Goal: Transaction & Acquisition: Subscribe to service/newsletter

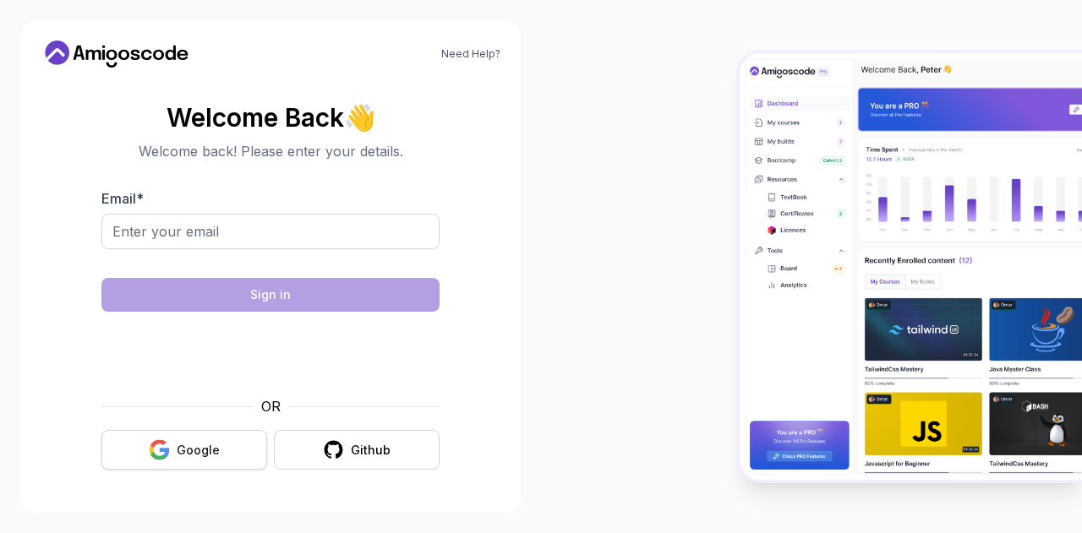
click at [199, 446] on div "Google" at bounding box center [198, 450] width 43 height 17
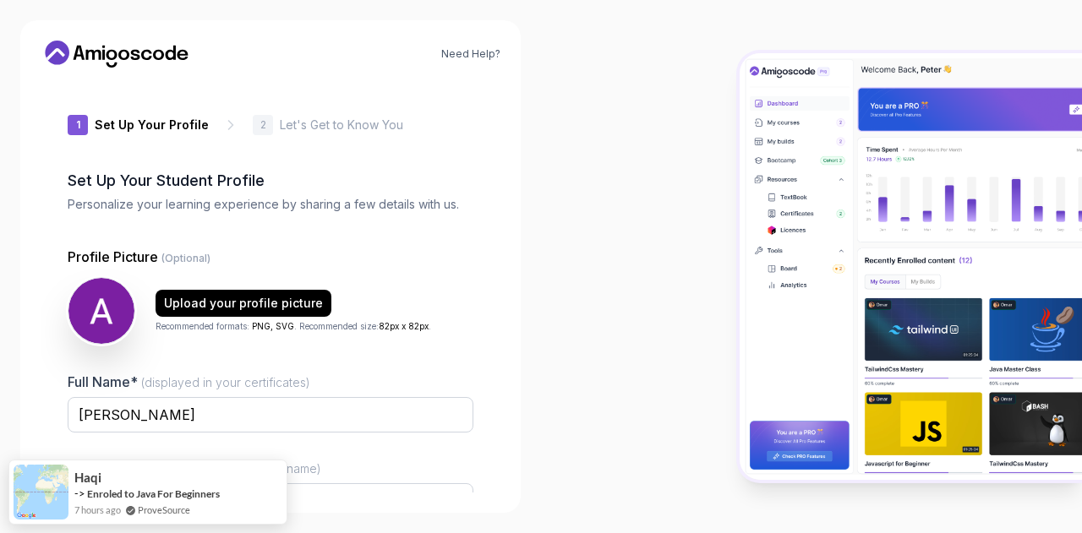
type input "noblemustang78bfa"
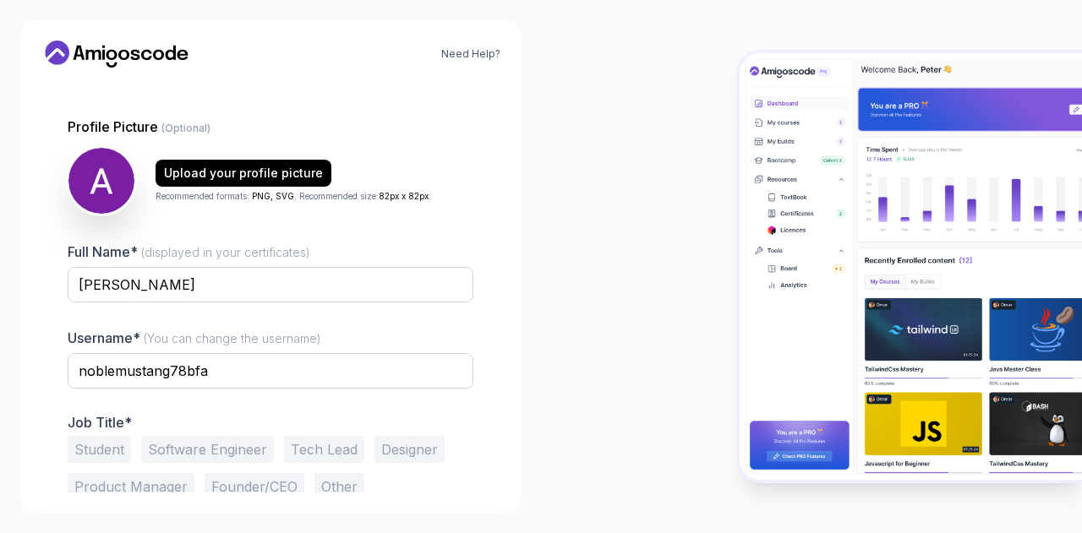
scroll to position [170, 0]
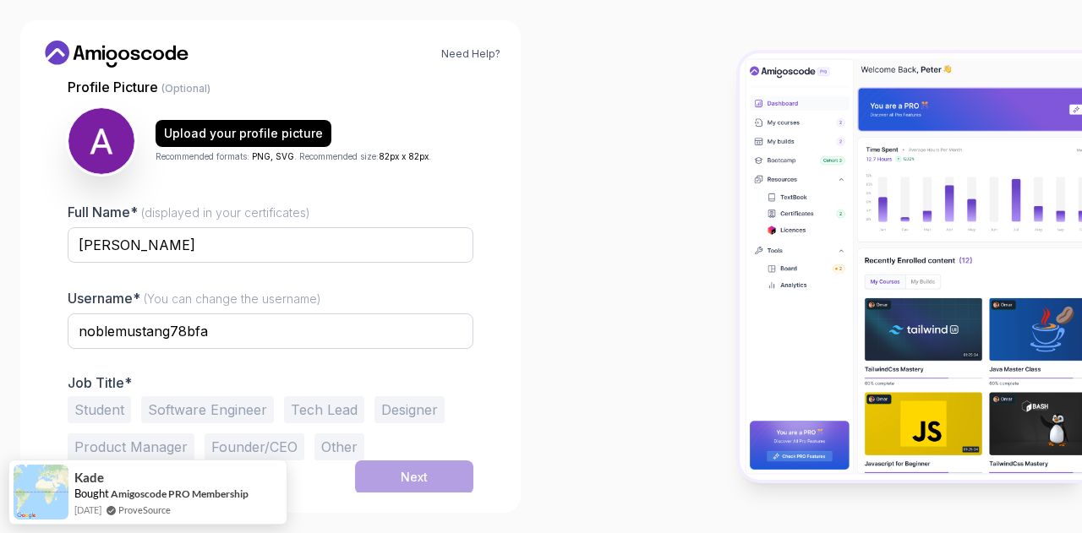
click at [199, 400] on button "Software Engineer" at bounding box center [207, 409] width 133 height 27
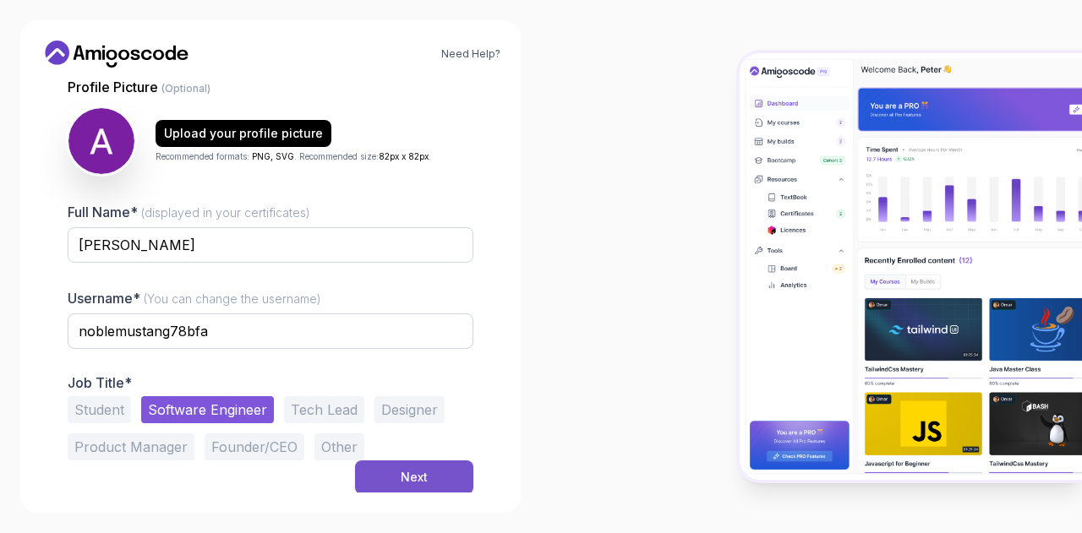
click at [400, 471] on button "Next" at bounding box center [414, 478] width 118 height 34
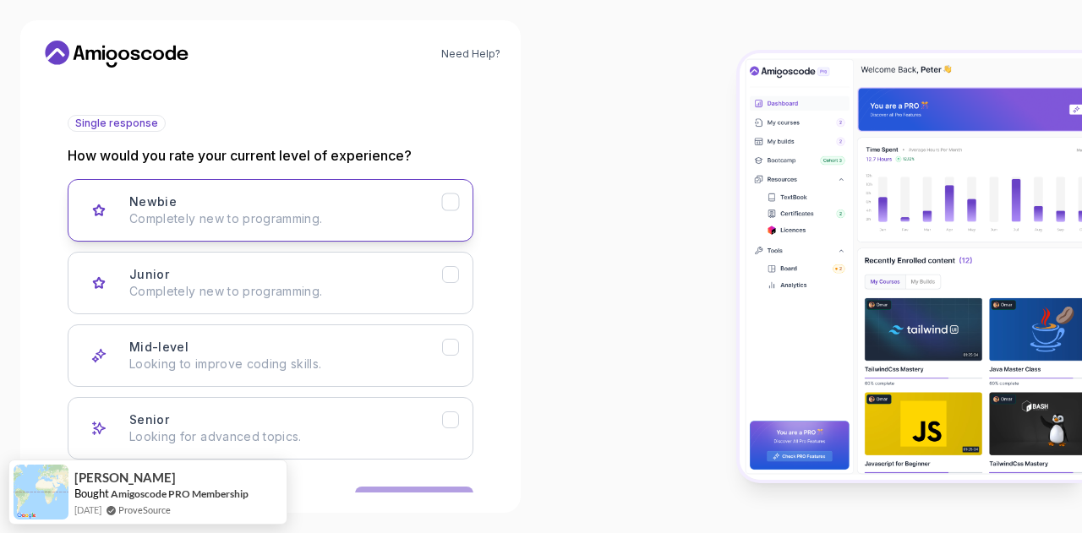
click at [176, 192] on button "Newbie Completely new to programming." at bounding box center [271, 210] width 406 height 63
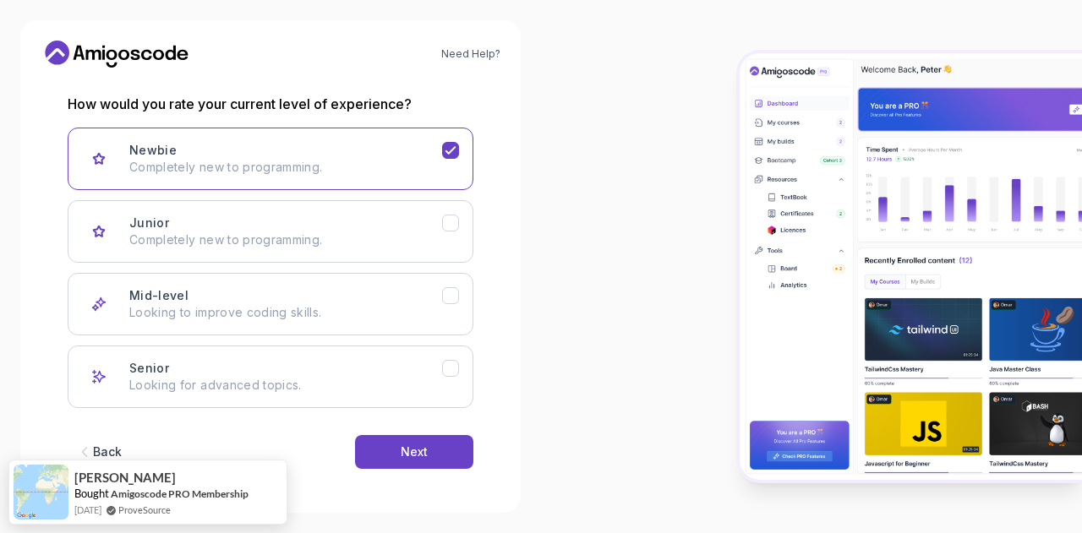
scroll to position [222, 0]
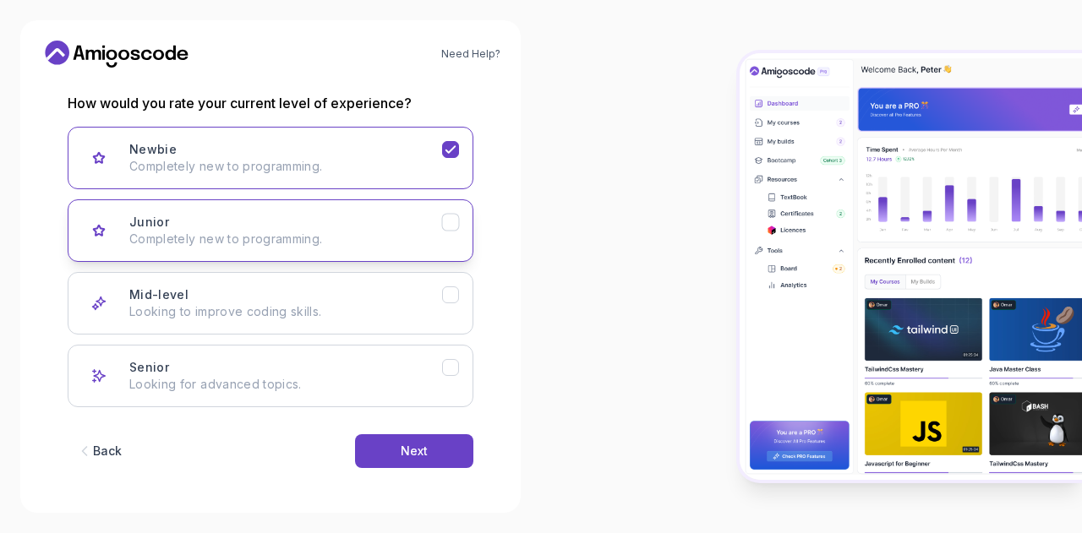
click at [445, 216] on icon "Junior" at bounding box center [451, 223] width 16 height 16
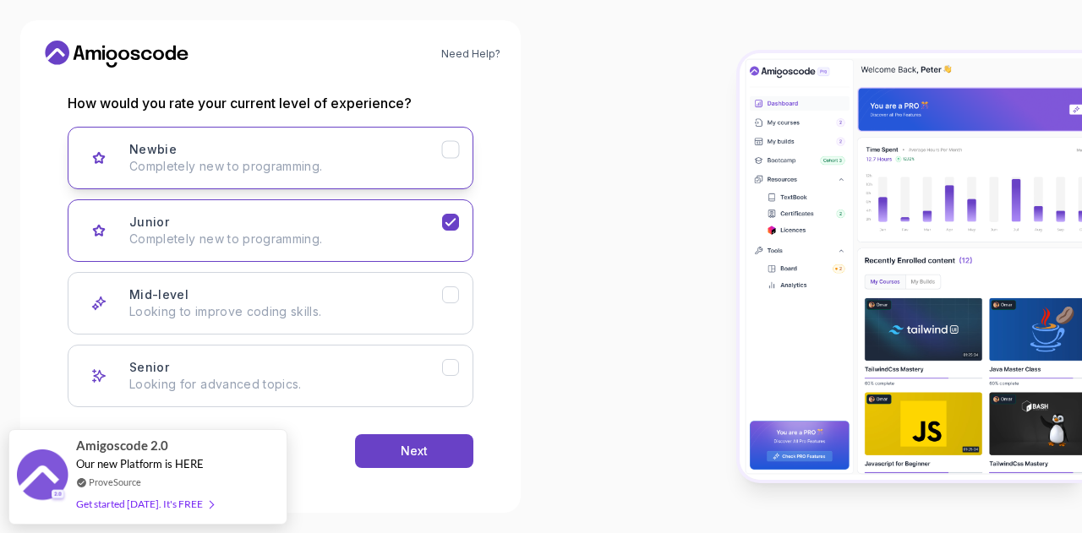
click at [463, 150] on button "Newbie Completely new to programming." at bounding box center [271, 158] width 406 height 63
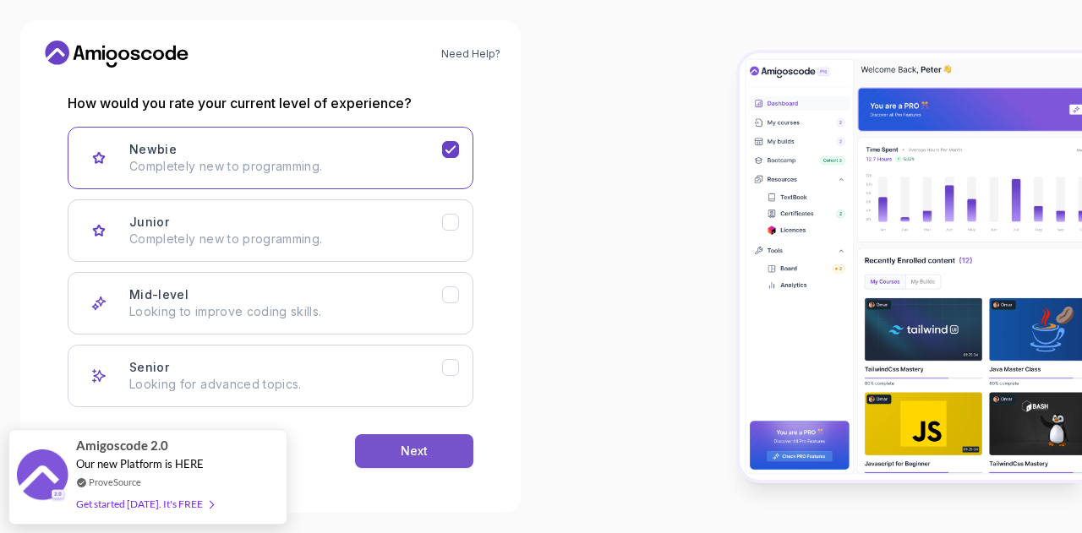
click at [410, 450] on div "Next" at bounding box center [414, 451] width 27 height 17
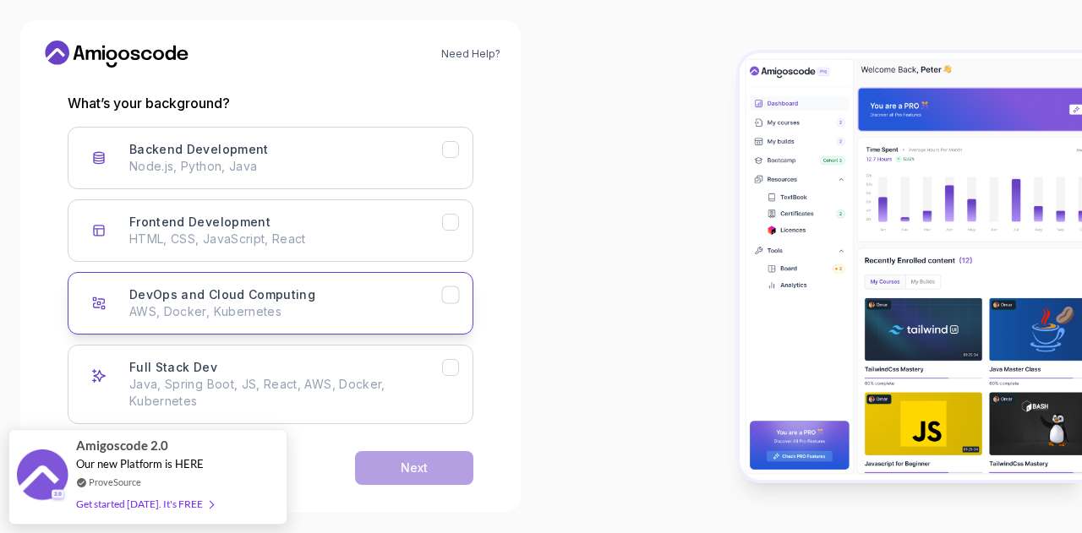
scroll to position [239, 0]
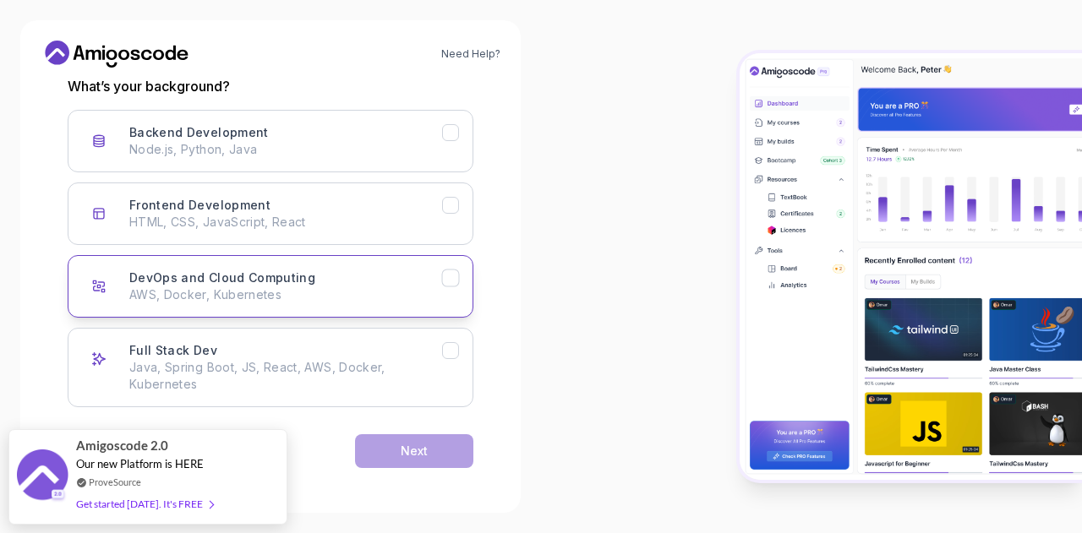
click at [456, 280] on icon "DevOps and Cloud Computing" at bounding box center [451, 278] width 16 height 16
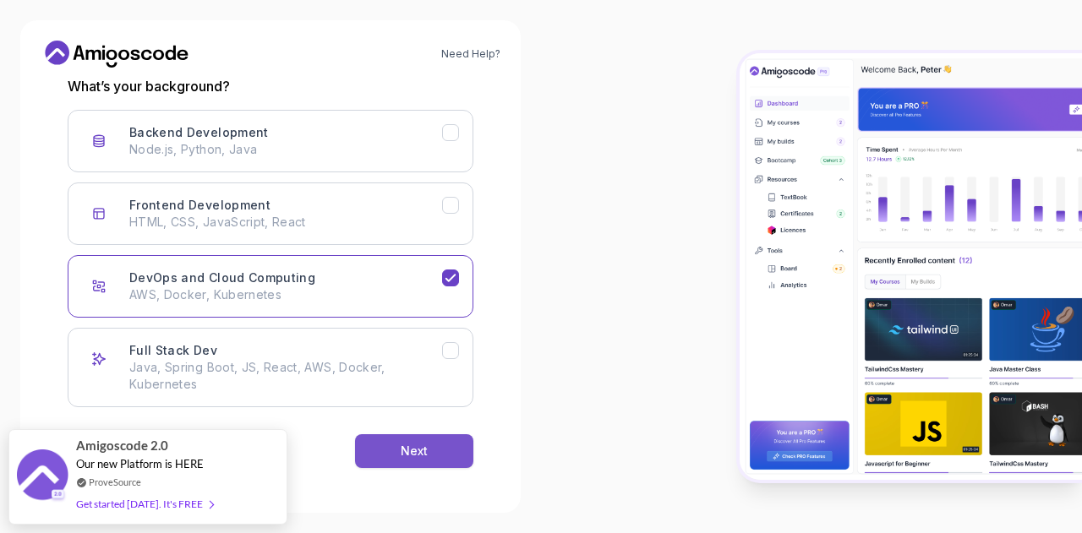
click at [424, 443] on div "Next" at bounding box center [414, 451] width 27 height 17
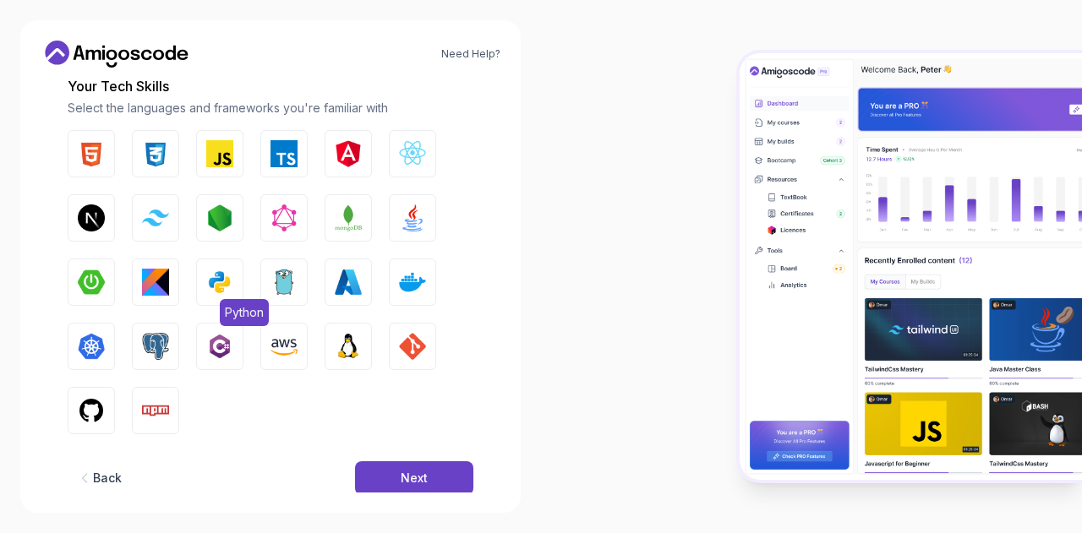
click at [201, 277] on button "Python" at bounding box center [219, 282] width 47 height 47
click at [83, 348] on img "button" at bounding box center [91, 346] width 27 height 27
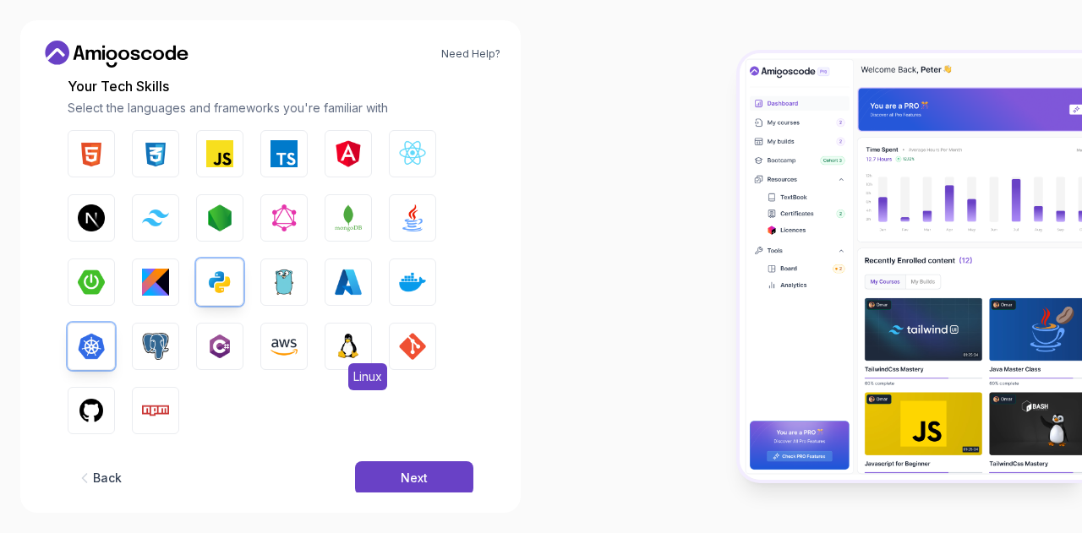
click at [353, 347] on img "button" at bounding box center [348, 346] width 27 height 27
click at [410, 350] on img "button" at bounding box center [412, 346] width 27 height 27
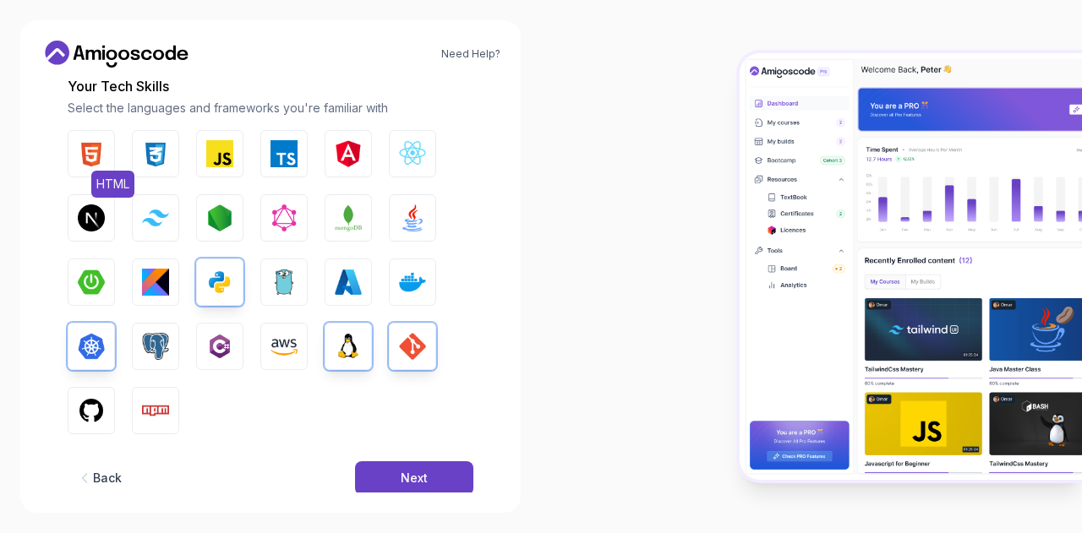
click at [83, 143] on img "button" at bounding box center [91, 153] width 27 height 27
click at [404, 285] on img "button" at bounding box center [412, 282] width 27 height 27
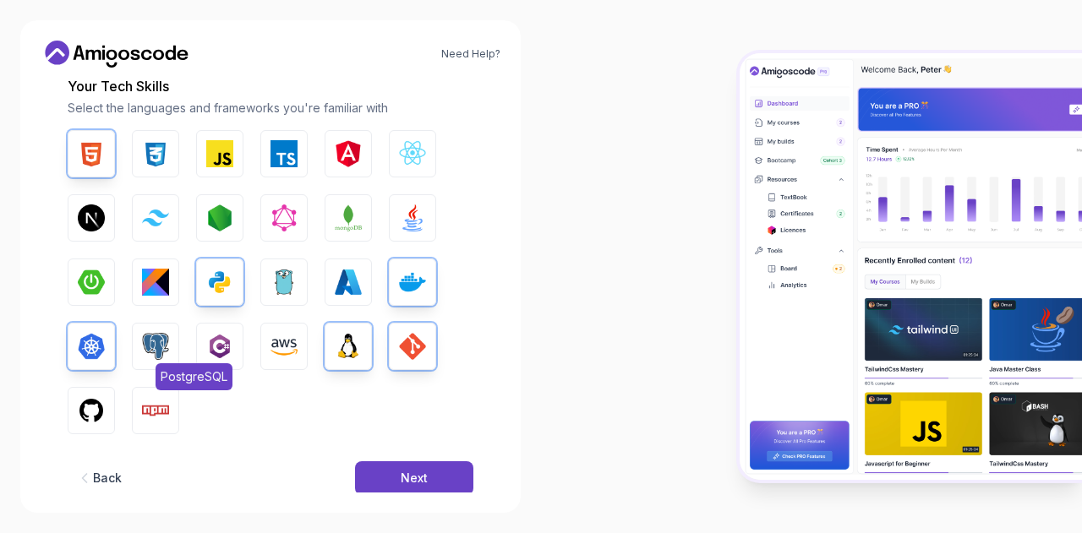
click at [147, 346] on img "button" at bounding box center [155, 346] width 27 height 27
click at [420, 473] on div "Next" at bounding box center [414, 478] width 27 height 17
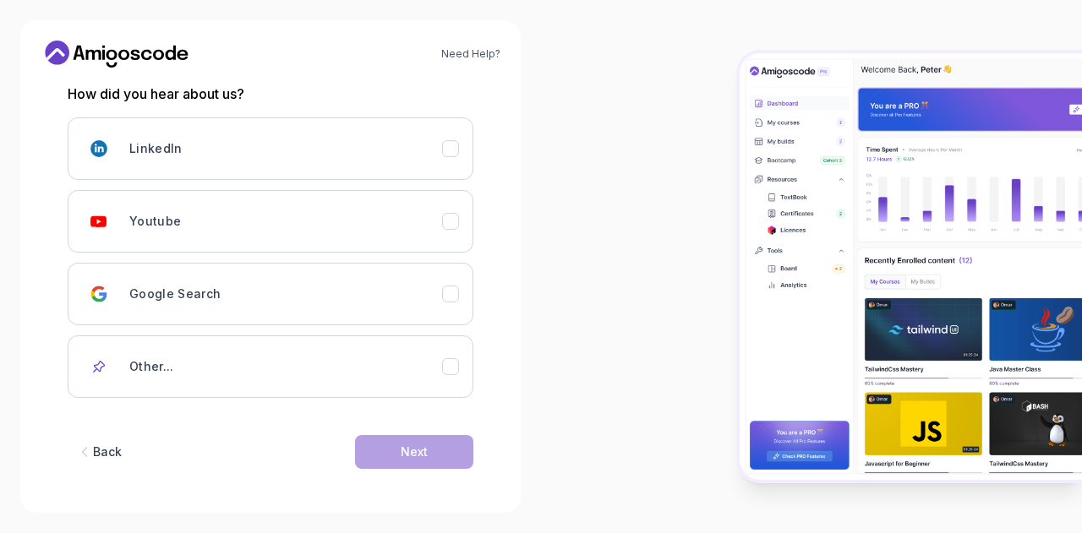
scroll to position [232, 0]
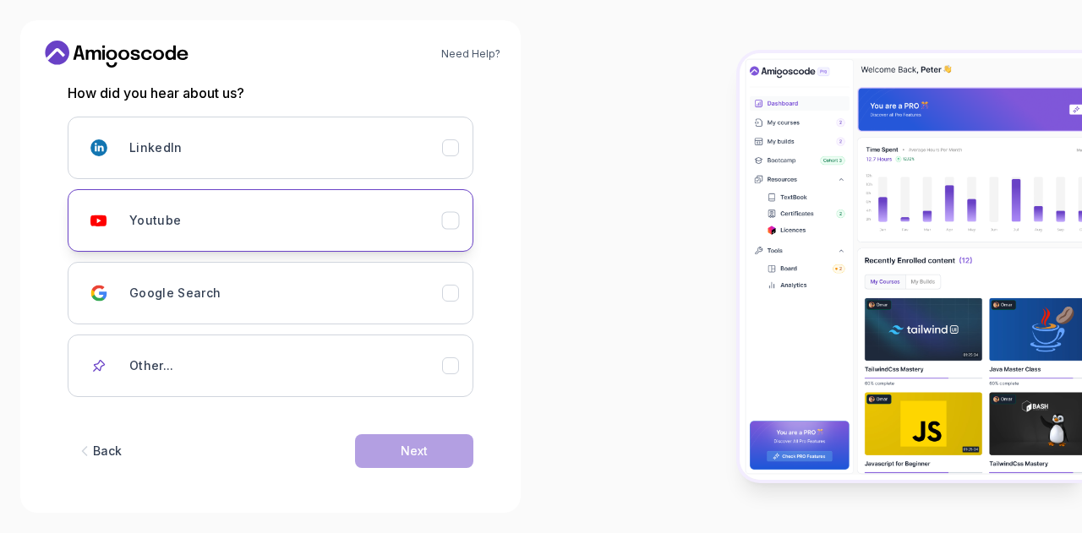
click at [435, 226] on div "Youtube" at bounding box center [285, 221] width 313 height 34
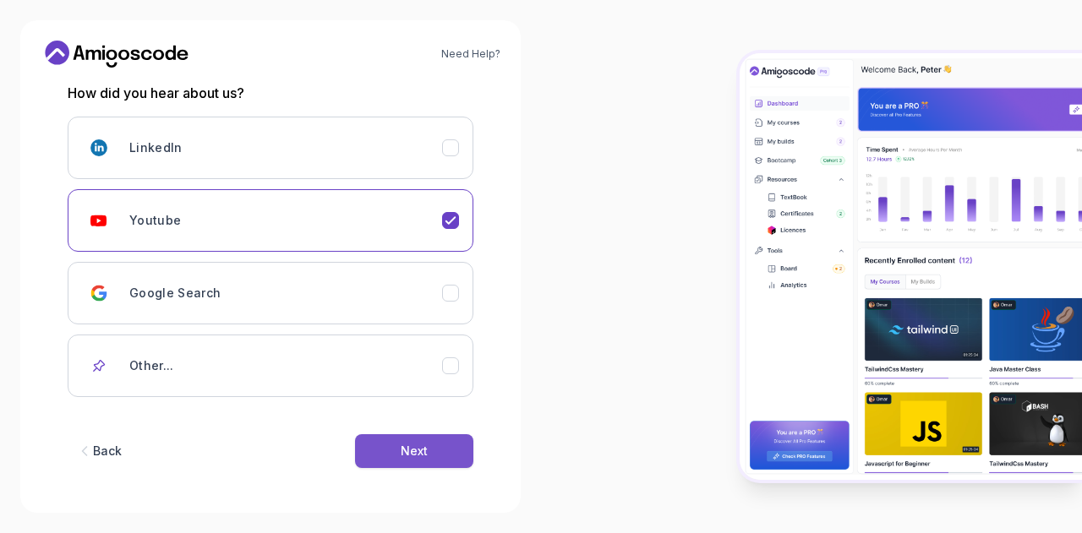
click at [418, 445] on div "Next" at bounding box center [414, 451] width 27 height 17
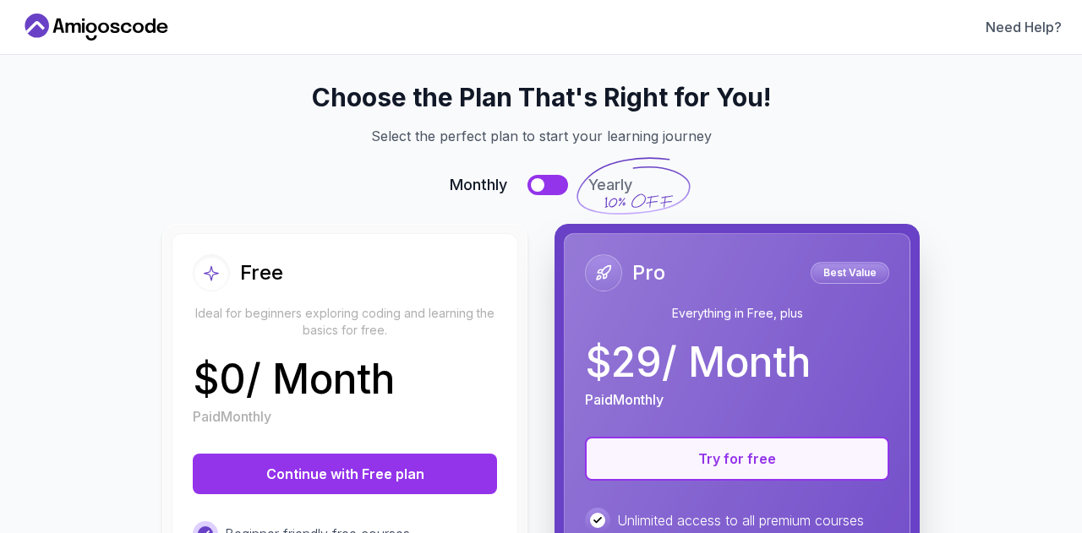
scroll to position [12, 0]
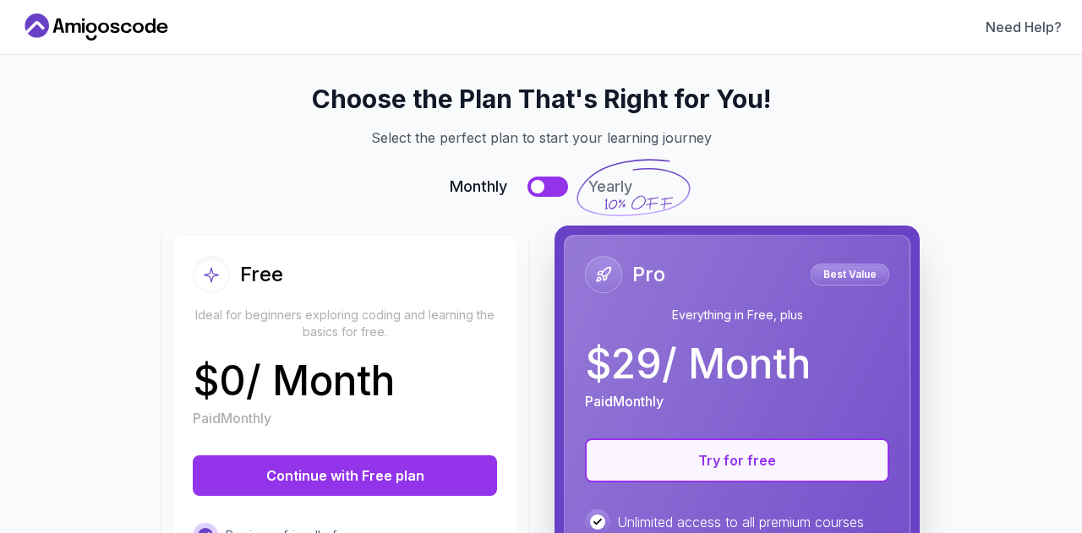
click at [740, 465] on button "Try for free" at bounding box center [737, 461] width 304 height 44
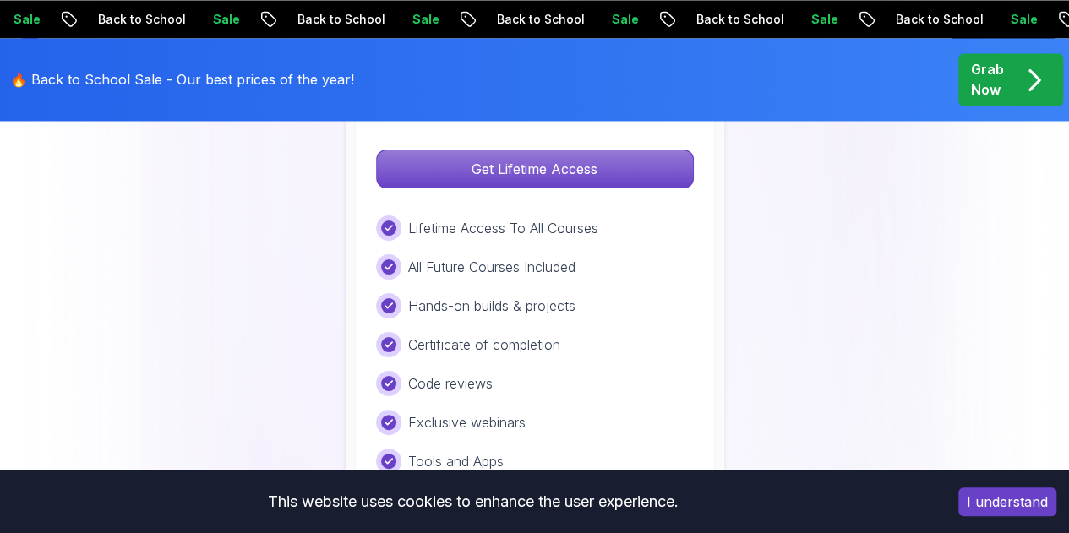
scroll to position [1397, 0]
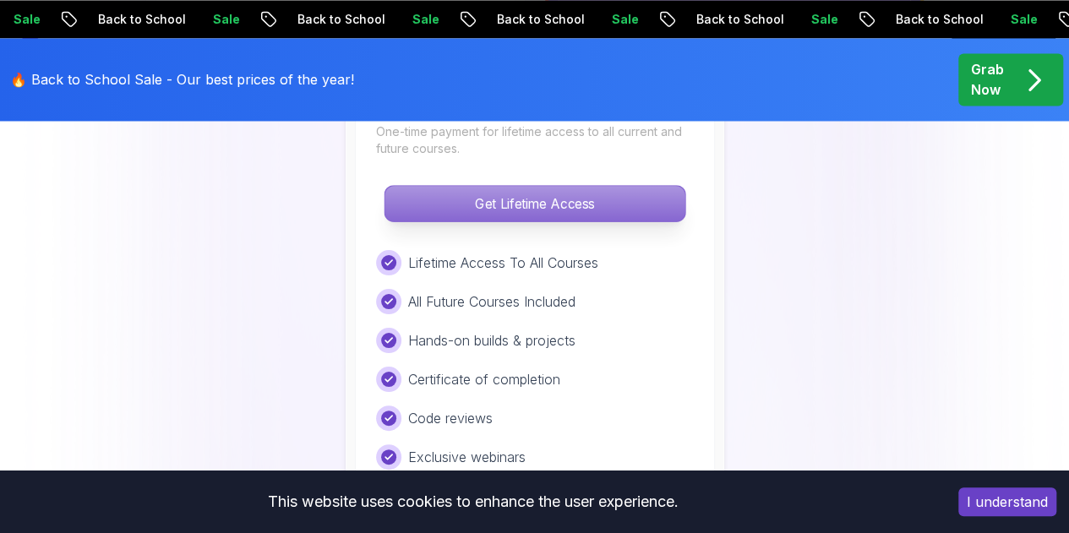
click at [520, 189] on p "Get Lifetime Access" at bounding box center [535, 204] width 300 height 36
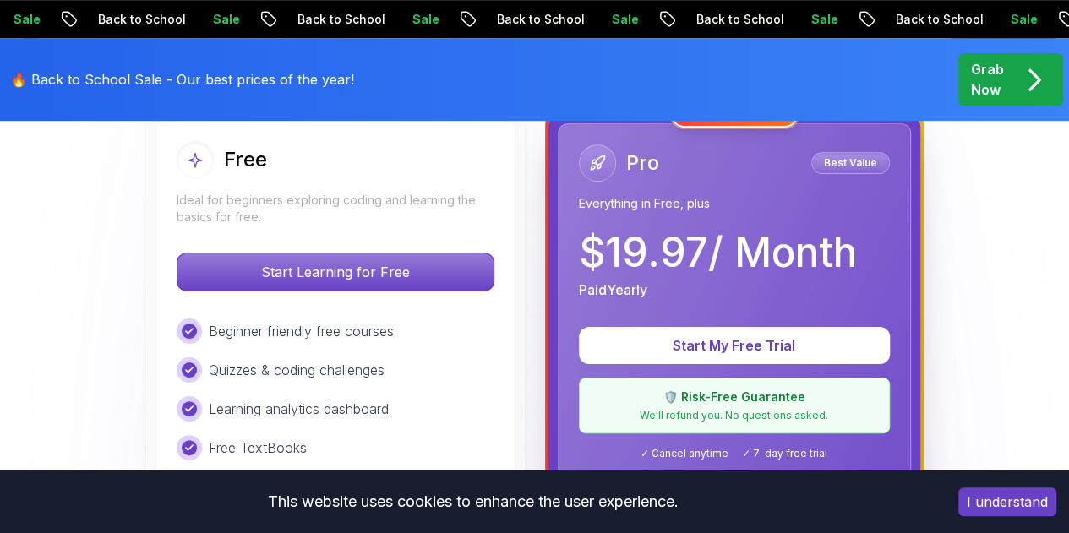
scroll to position [506, 0]
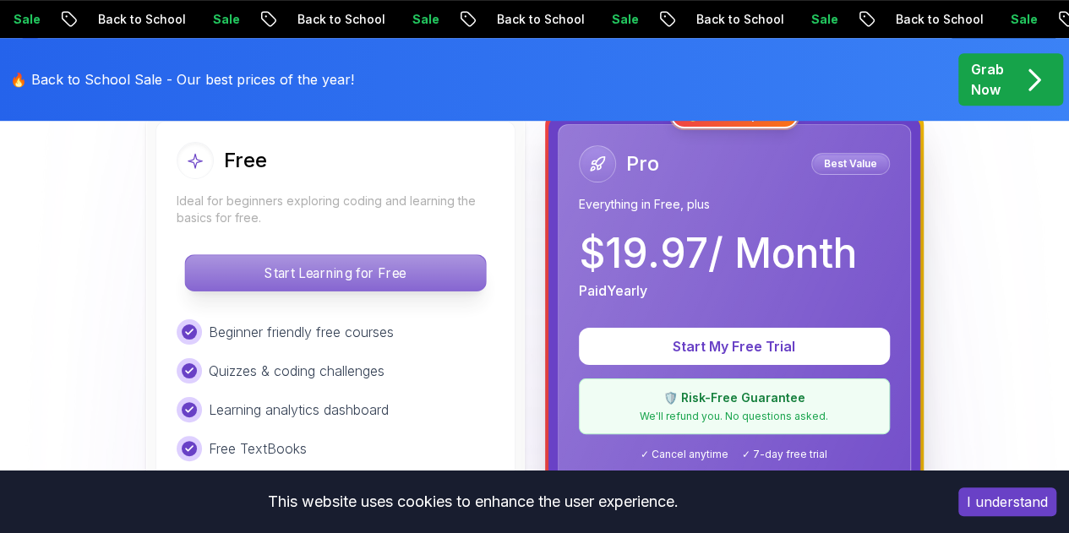
click at [309, 267] on p "Start Learning for Free" at bounding box center [335, 273] width 300 height 36
click at [349, 266] on p "Start Learning for Free" at bounding box center [335, 273] width 300 height 36
